Goal: Communication & Community: Share content

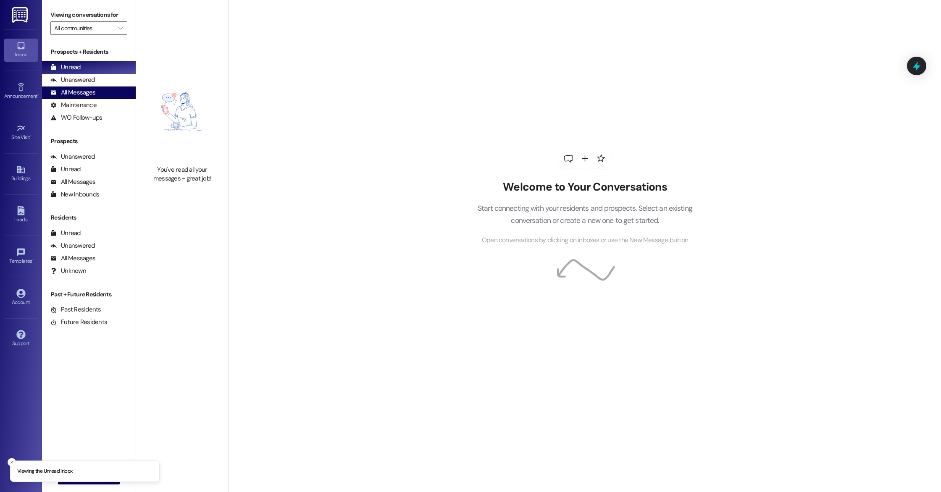
click at [83, 89] on div "All Messages" at bounding box center [72, 92] width 45 height 9
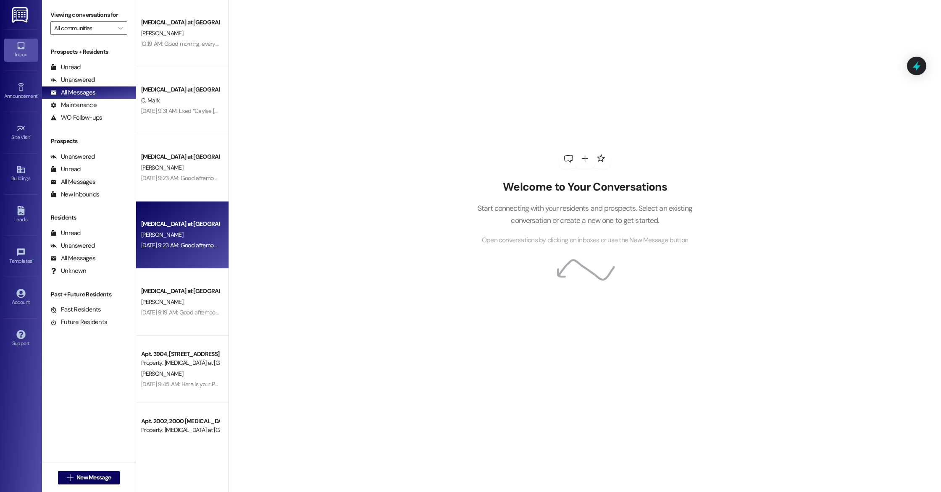
click at [168, 242] on div "[DATE] 9:23 AM: Good afternoon, this is Caylee with [MEDICAL_DATA]. Thank you s…" at bounding box center [669, 246] width 1056 height 8
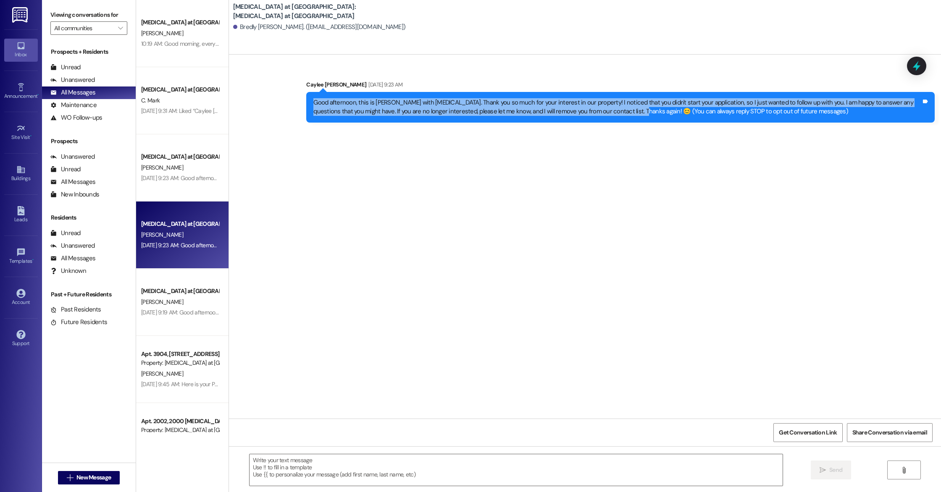
drag, startPoint x: 307, startPoint y: 104, endPoint x: 607, endPoint y: 108, distance: 299.6
click at [607, 108] on div "Good afternoon, this is [PERSON_NAME] with [MEDICAL_DATA]. Thank you so much fo…" at bounding box center [617, 107] width 608 height 18
copy div "Good afternoon, this is [PERSON_NAME] with [MEDICAL_DATA]. Thank you so much fo…"
click at [70, 480] on span " New Message" at bounding box center [89, 477] width 48 height 9
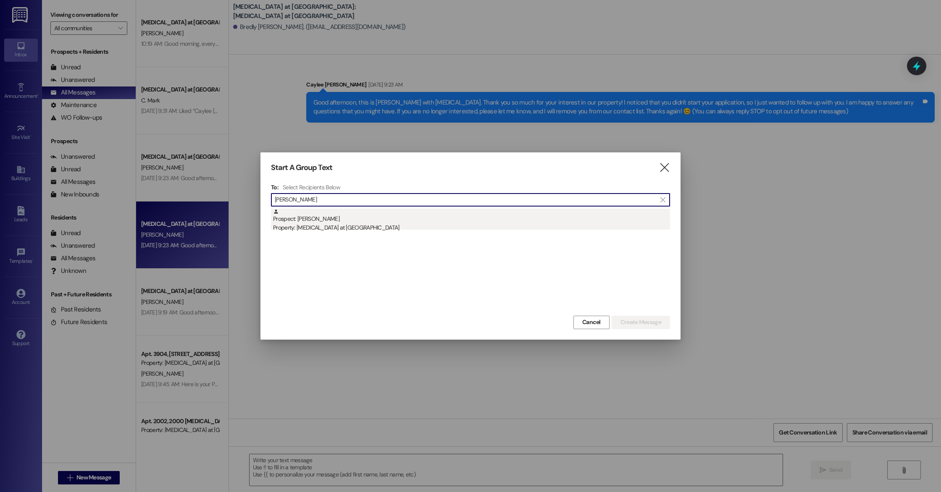
type input "[PERSON_NAME]"
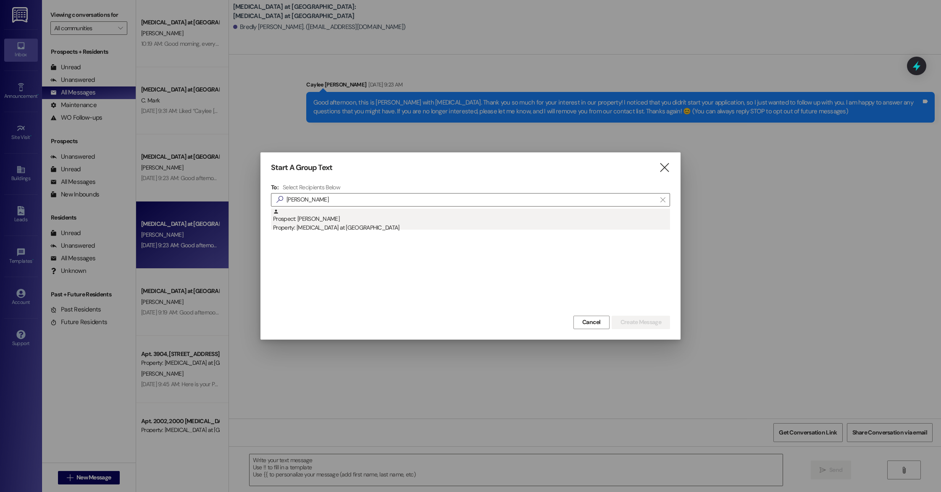
click at [339, 217] on div "Prospect: [PERSON_NAME] Property: [MEDICAL_DATA] at [GEOGRAPHIC_DATA]" at bounding box center [471, 221] width 397 height 24
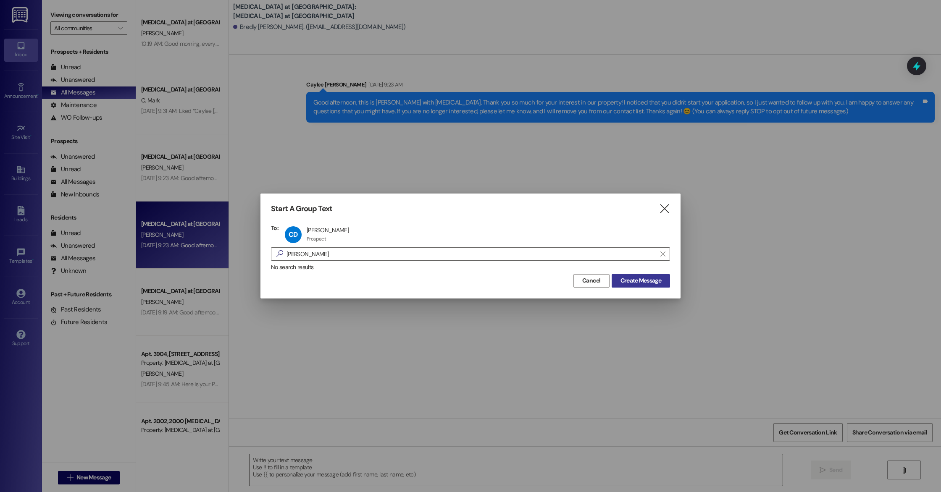
click at [638, 284] on span "Create Message" at bounding box center [641, 280] width 41 height 9
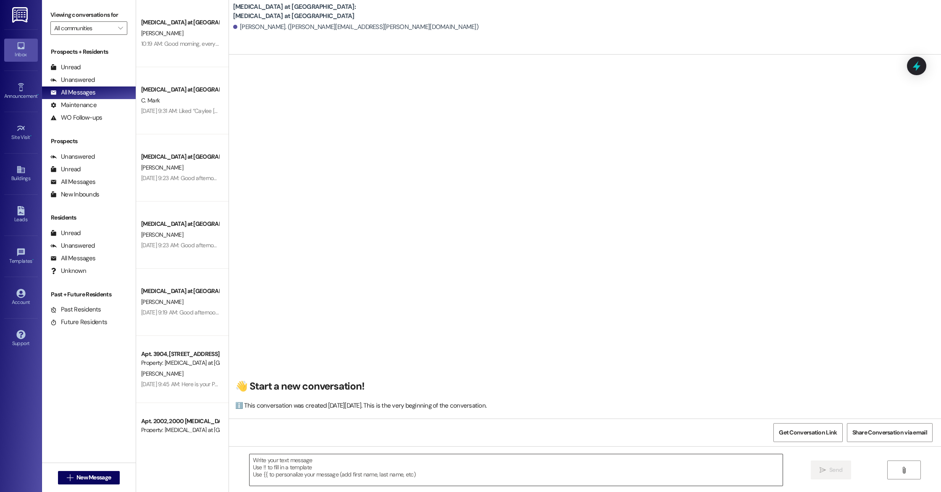
click at [326, 481] on textarea at bounding box center [516, 471] width 533 height 32
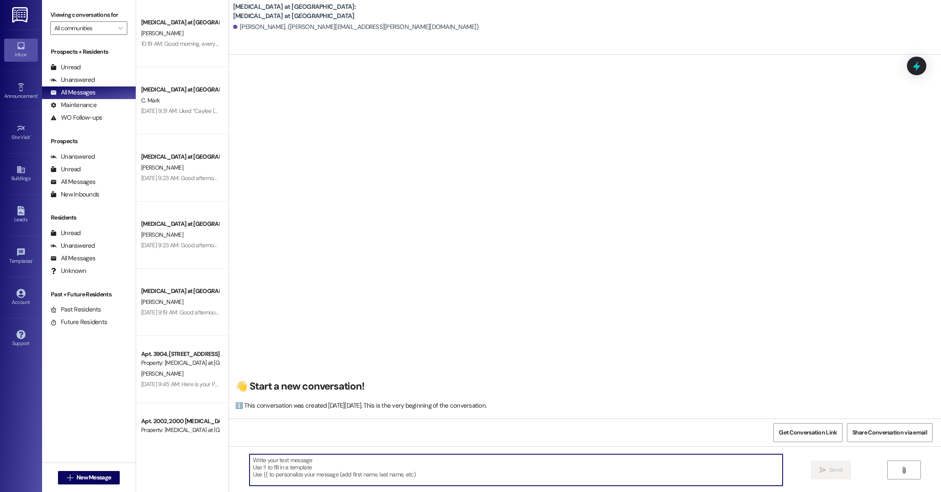
paste textarea "Good afternoon, this is [PERSON_NAME] with [MEDICAL_DATA]. Thank you so much fo…"
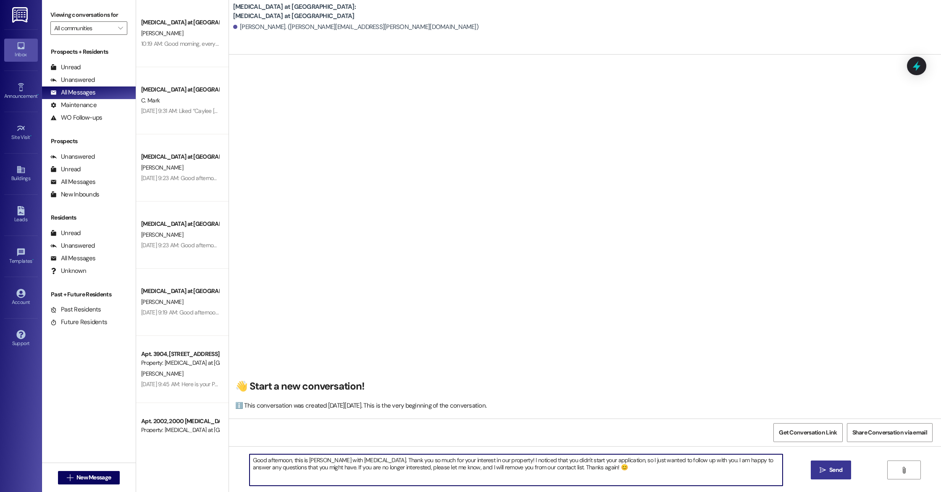
type textarea "Good afternoon, this is [PERSON_NAME] with [MEDICAL_DATA]. Thank you so much fo…"
click at [843, 474] on span "Send" at bounding box center [836, 470] width 16 height 9
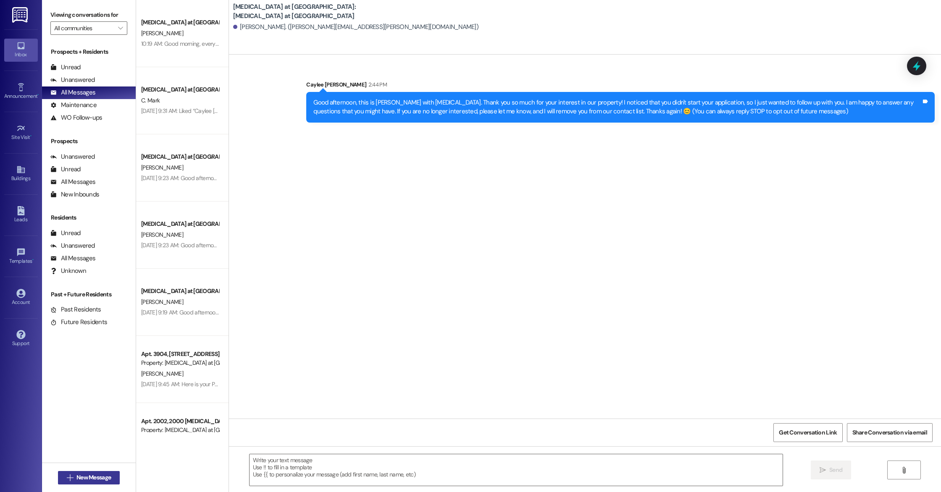
click at [76, 479] on span "New Message" at bounding box center [93, 477] width 34 height 9
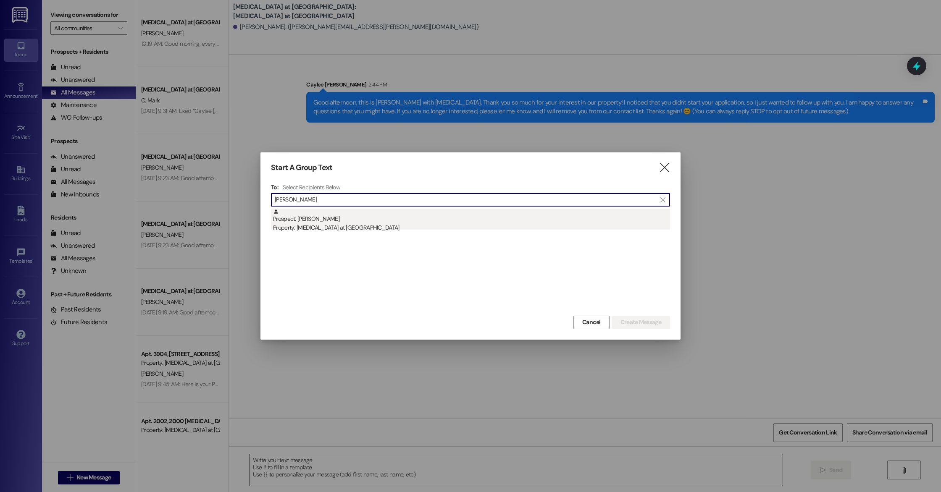
type input "[PERSON_NAME]"
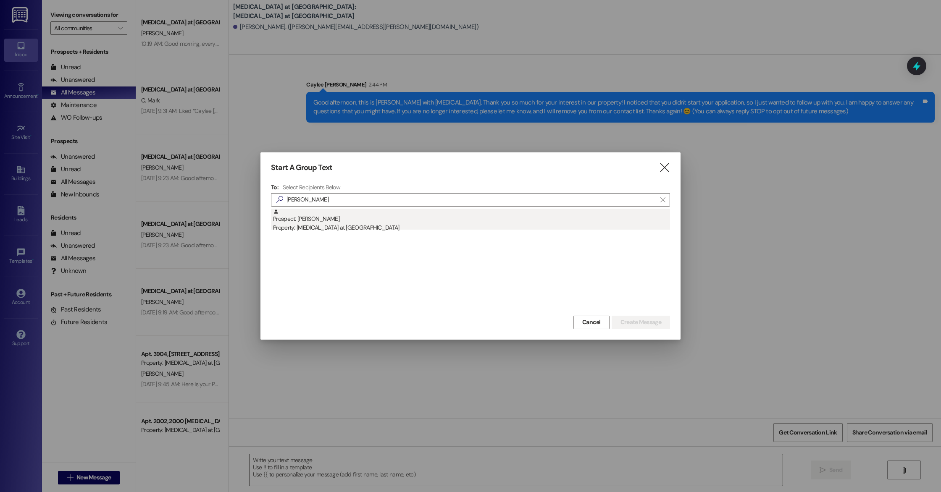
click at [308, 213] on div "Prospect: [PERSON_NAME] Property: [MEDICAL_DATA] at [GEOGRAPHIC_DATA]" at bounding box center [471, 221] width 397 height 24
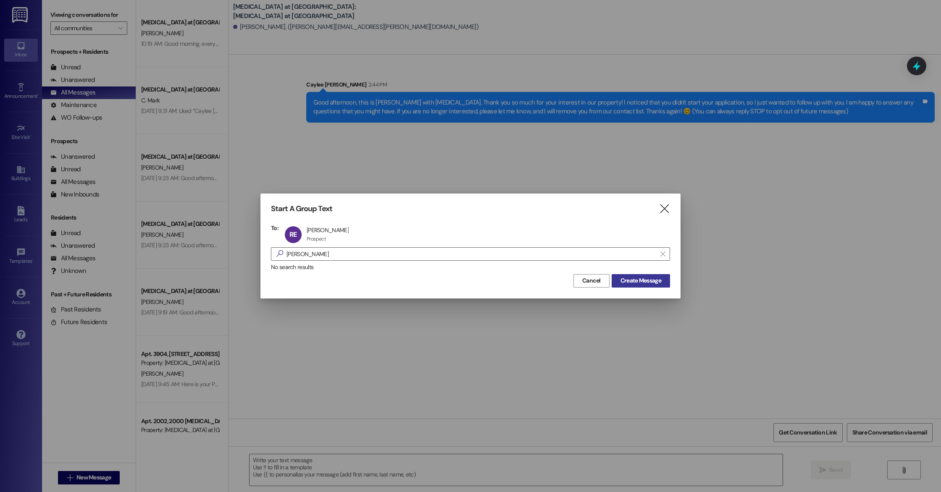
click at [644, 281] on span "Create Message" at bounding box center [641, 280] width 41 height 9
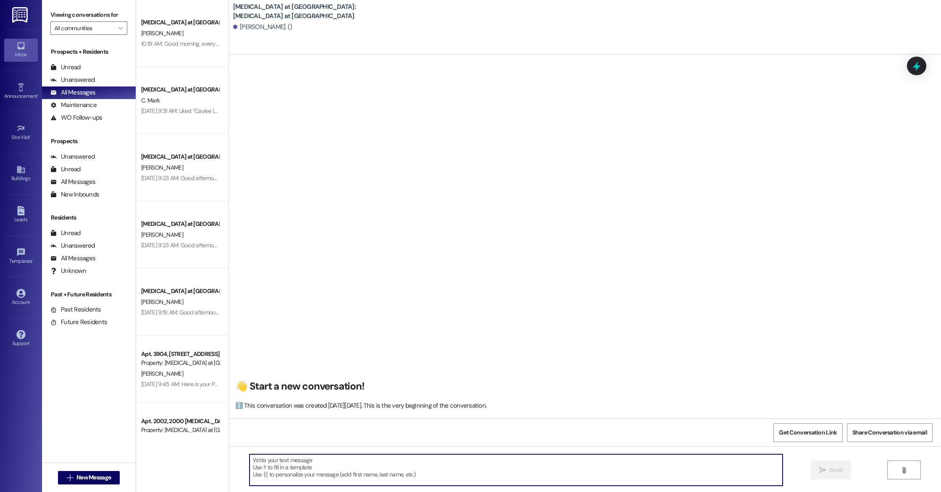
click at [339, 474] on textarea at bounding box center [516, 471] width 533 height 32
paste textarea "Good afternoon, this is [PERSON_NAME] with [MEDICAL_DATA]. Thank you so much fo…"
type textarea "Good afternoon, this is [PERSON_NAME] with [MEDICAL_DATA]. Thank you so much fo…"
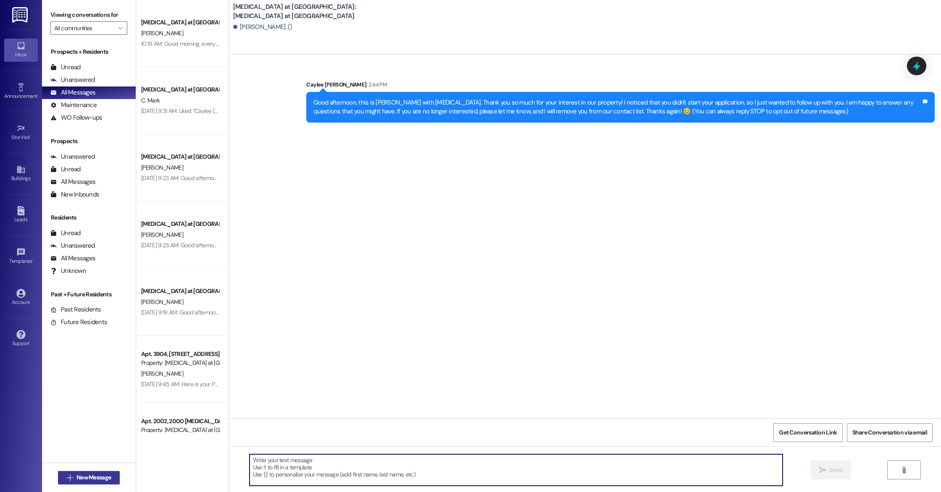
click at [82, 483] on button " New Message" at bounding box center [89, 477] width 62 height 13
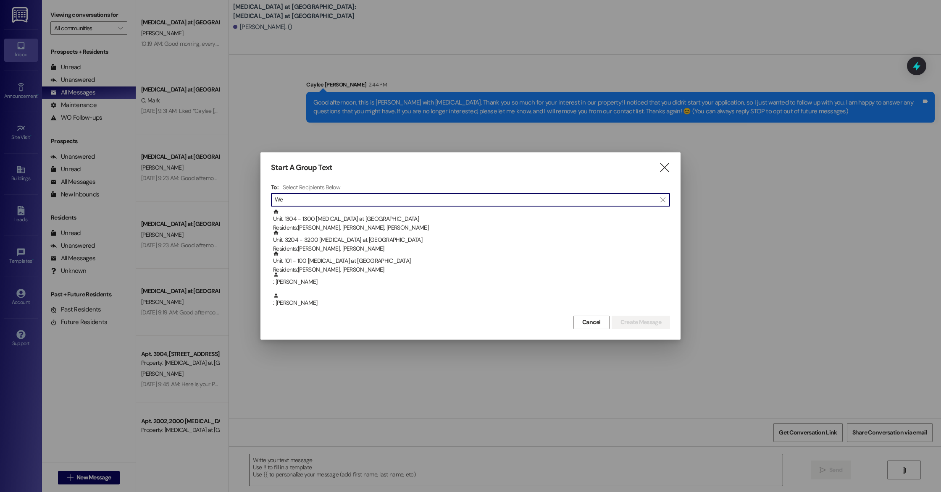
type input "W"
type input "[PERSON_NAME]"
click at [664, 164] on icon "" at bounding box center [664, 167] width 11 height 9
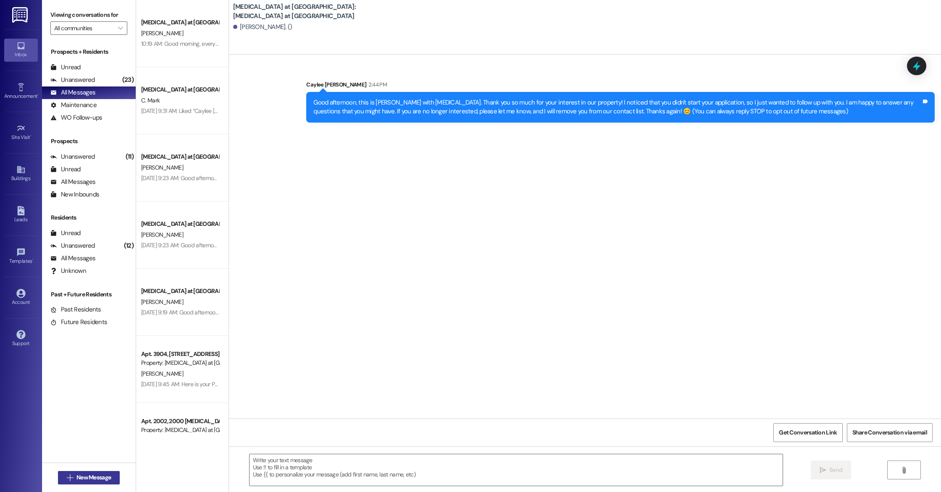
click at [67, 475] on icon "" at bounding box center [70, 478] width 6 height 7
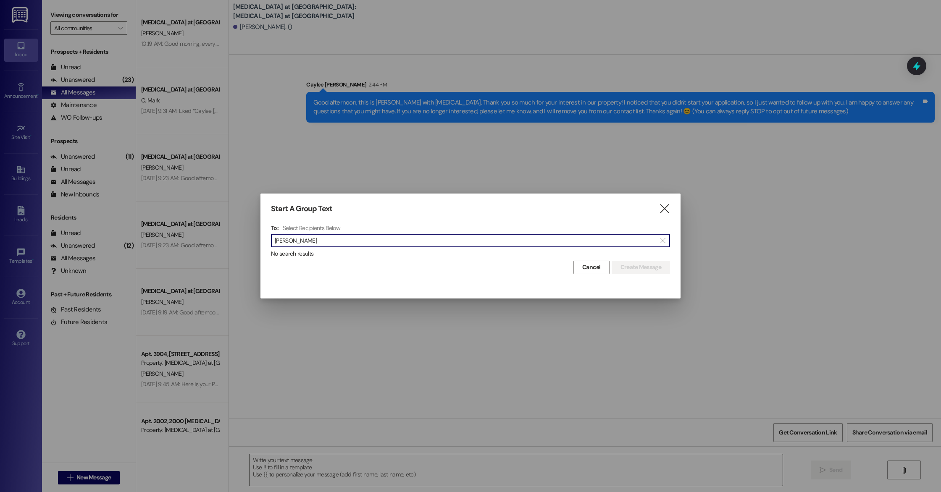
type input "[PERSON_NAME]"
click at [657, 210] on div "Start A Group Text " at bounding box center [470, 209] width 399 height 10
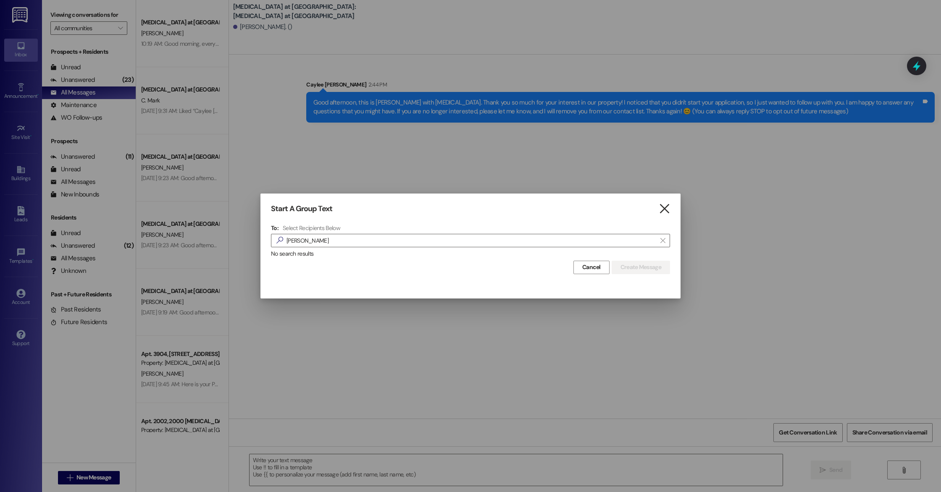
click at [665, 205] on icon "" at bounding box center [664, 209] width 11 height 9
